Goal: Navigation & Orientation: Go to known website

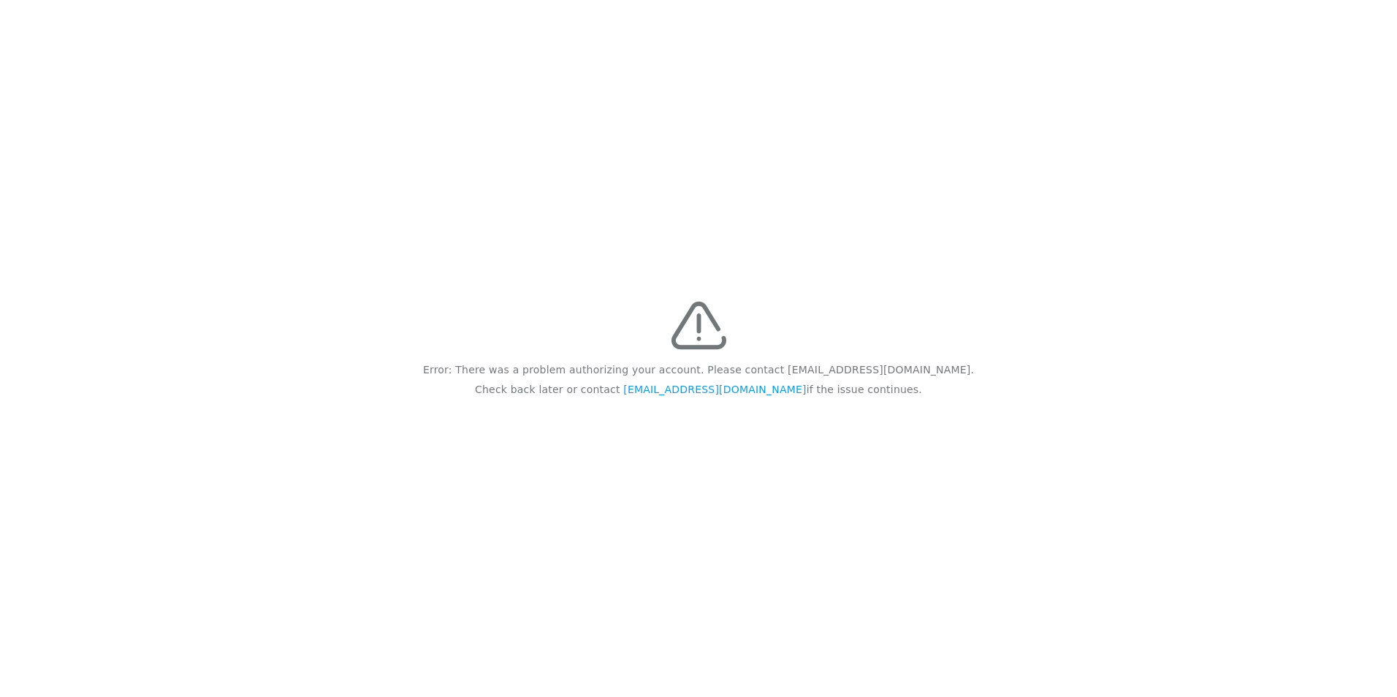
click at [867, 376] on p "Error: There was a problem authorizing your account. Please contact [EMAIL_ADDR…" at bounding box center [698, 370] width 551 height 20
